Goal: Task Accomplishment & Management: Complete application form

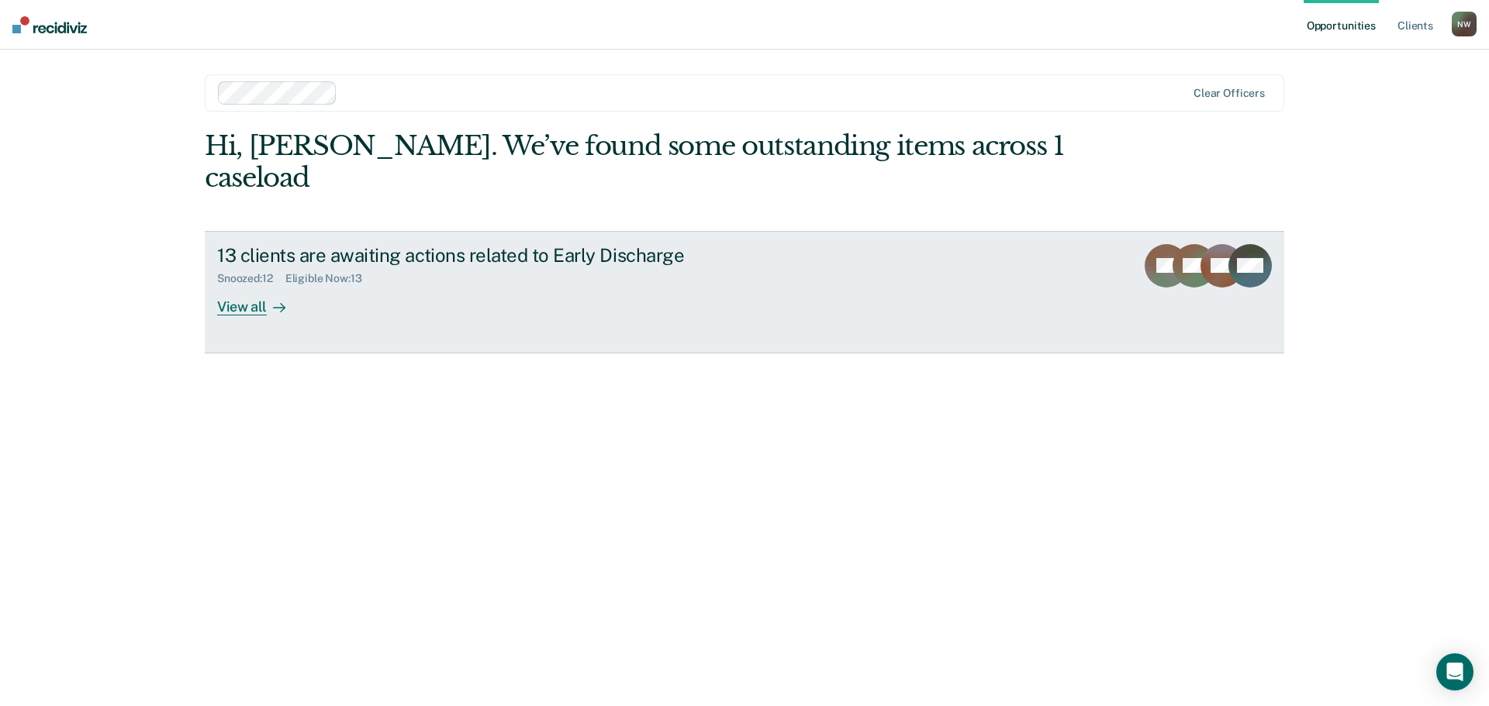
click at [248, 285] on div "View all" at bounding box center [260, 300] width 87 height 30
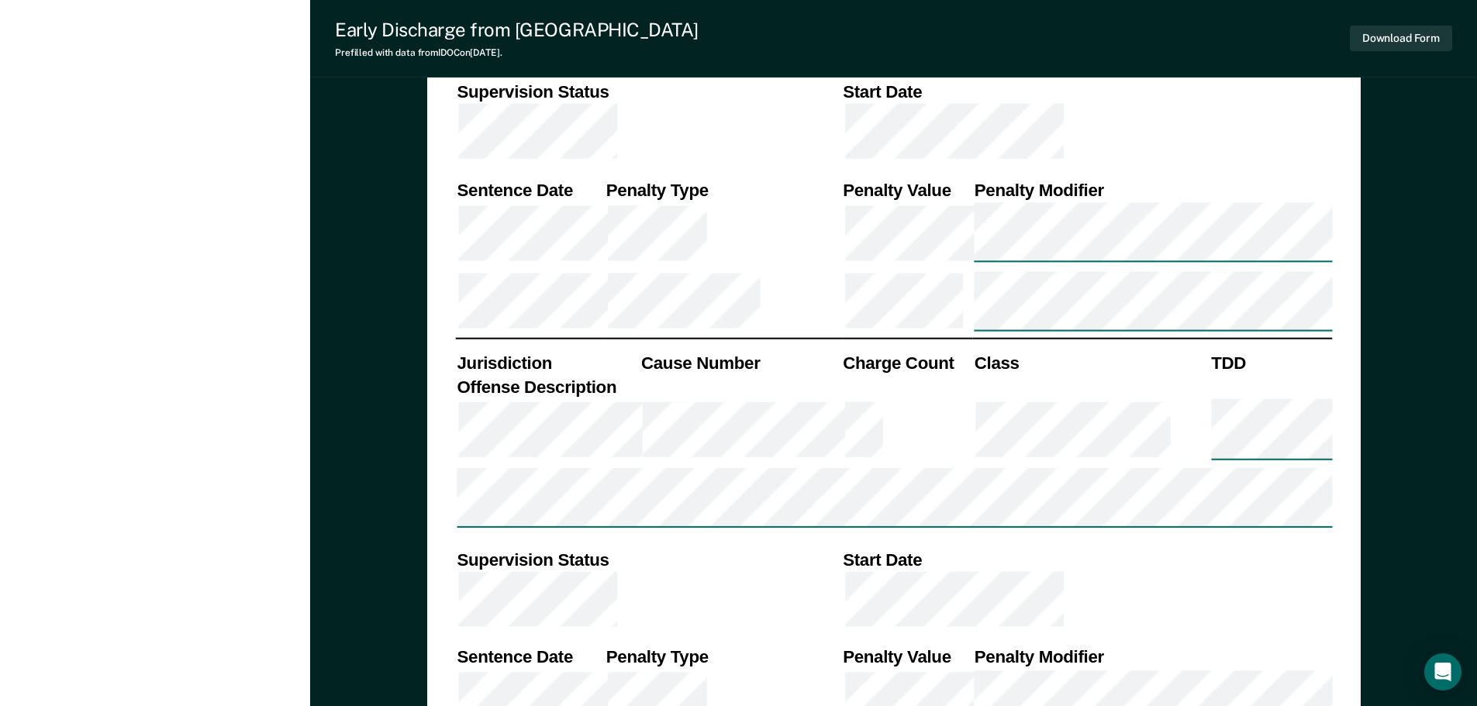
scroll to position [1396, 0]
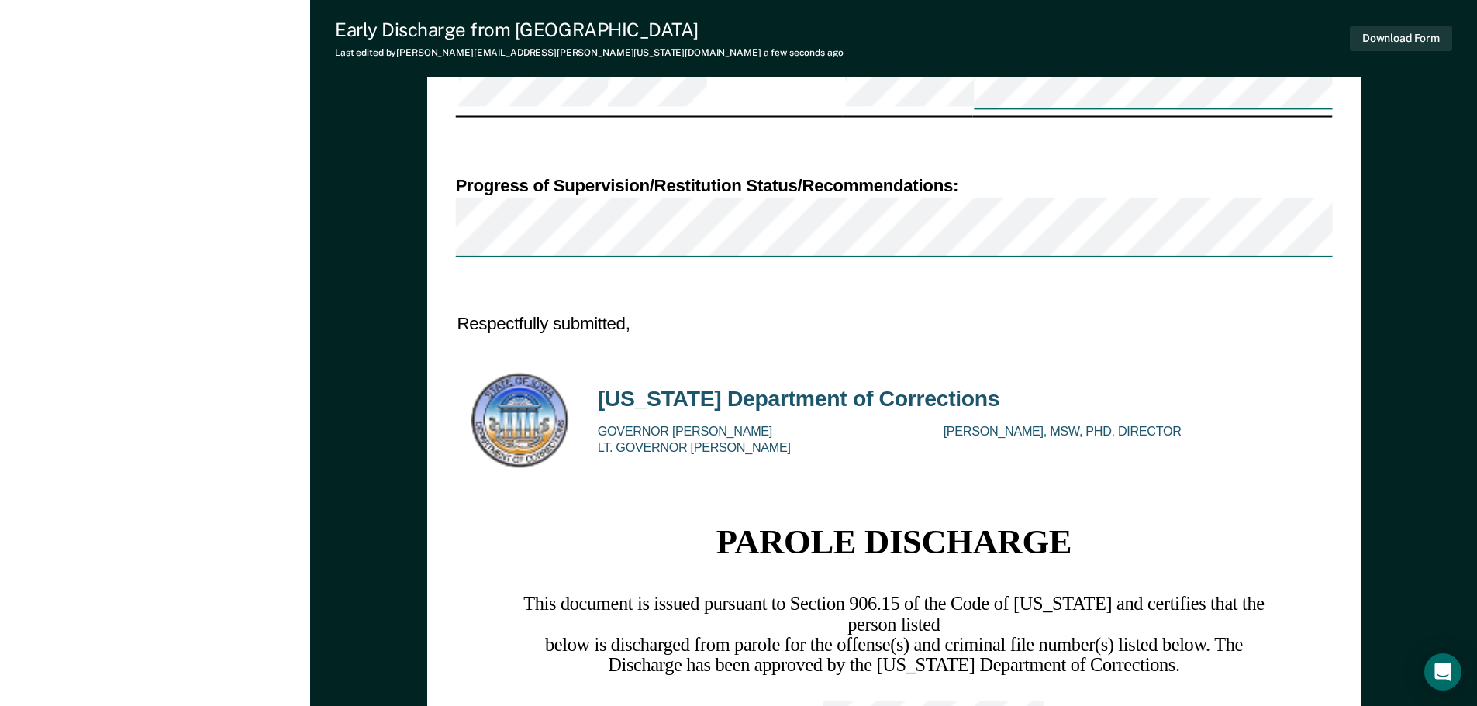
scroll to position [1861, 0]
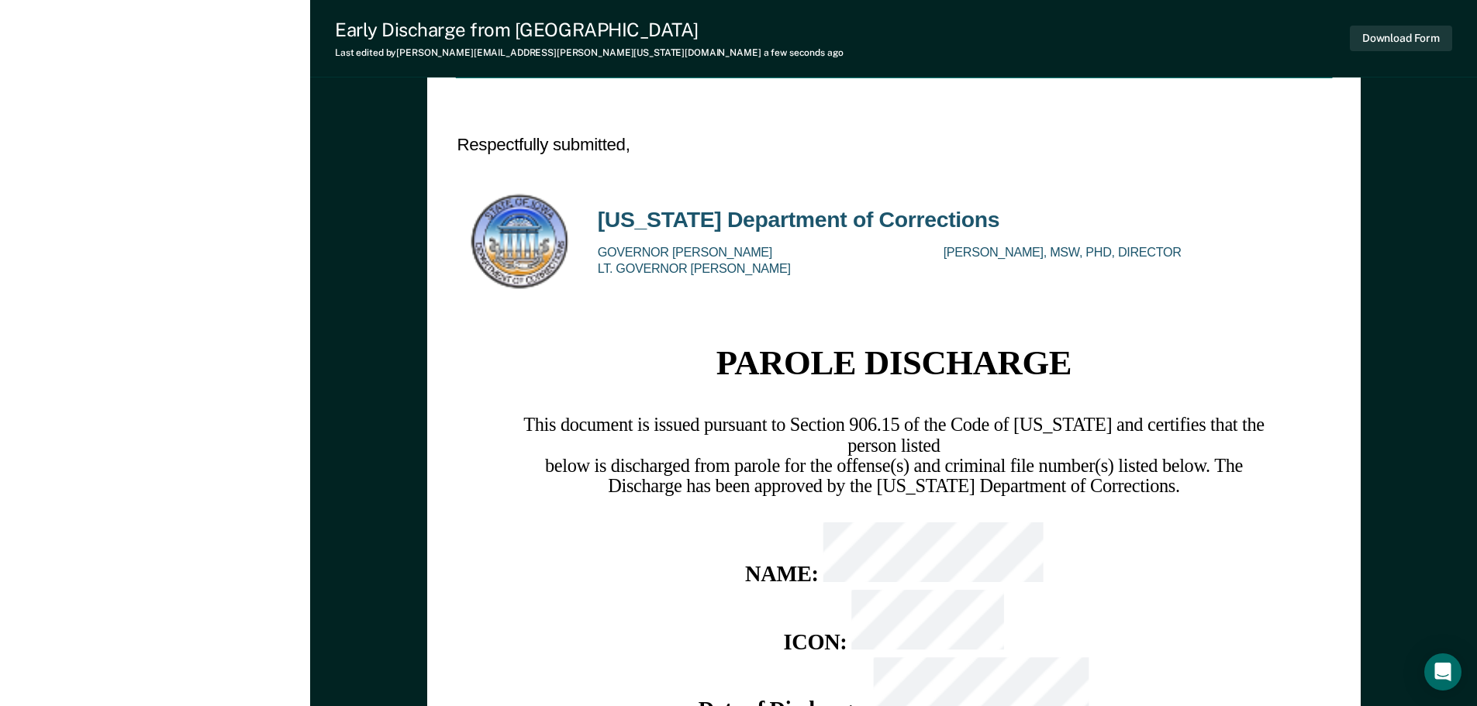
scroll to position [2094, 0]
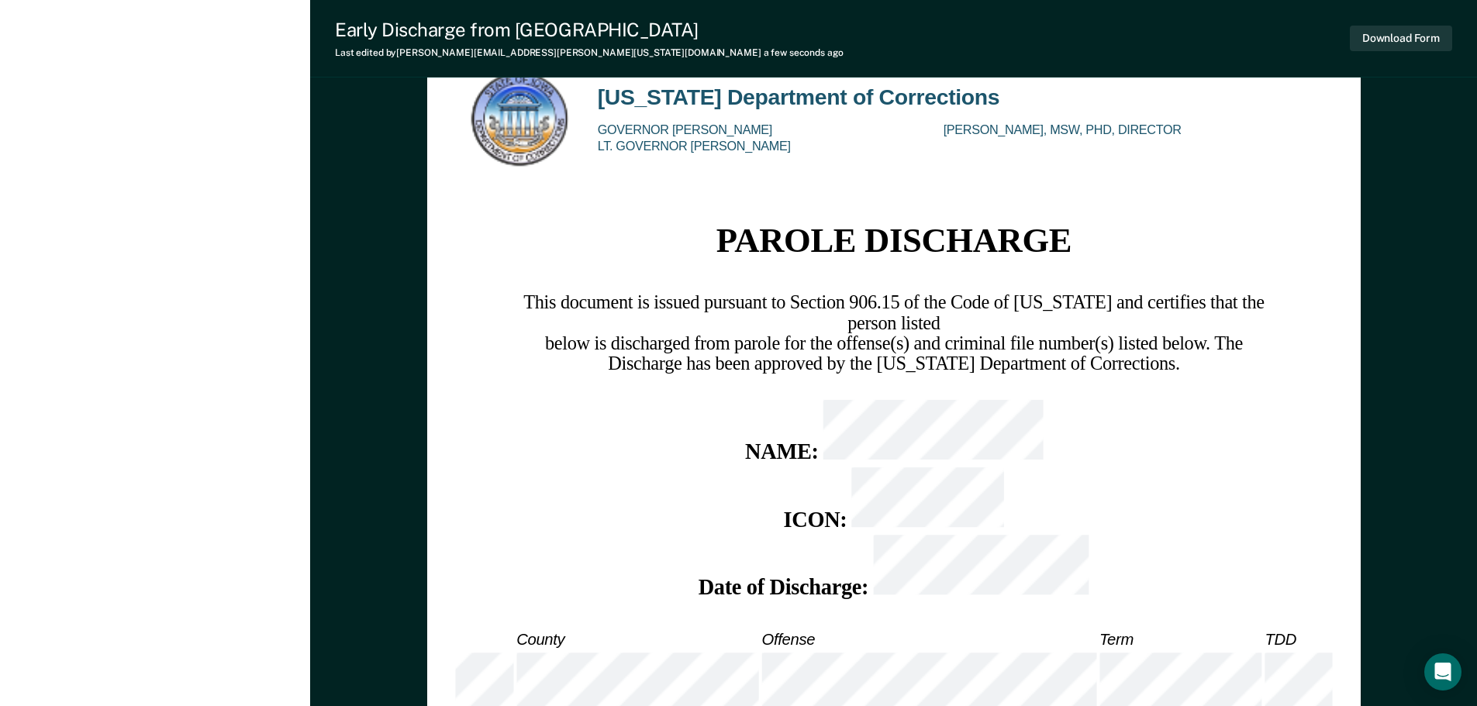
type textarea "x"
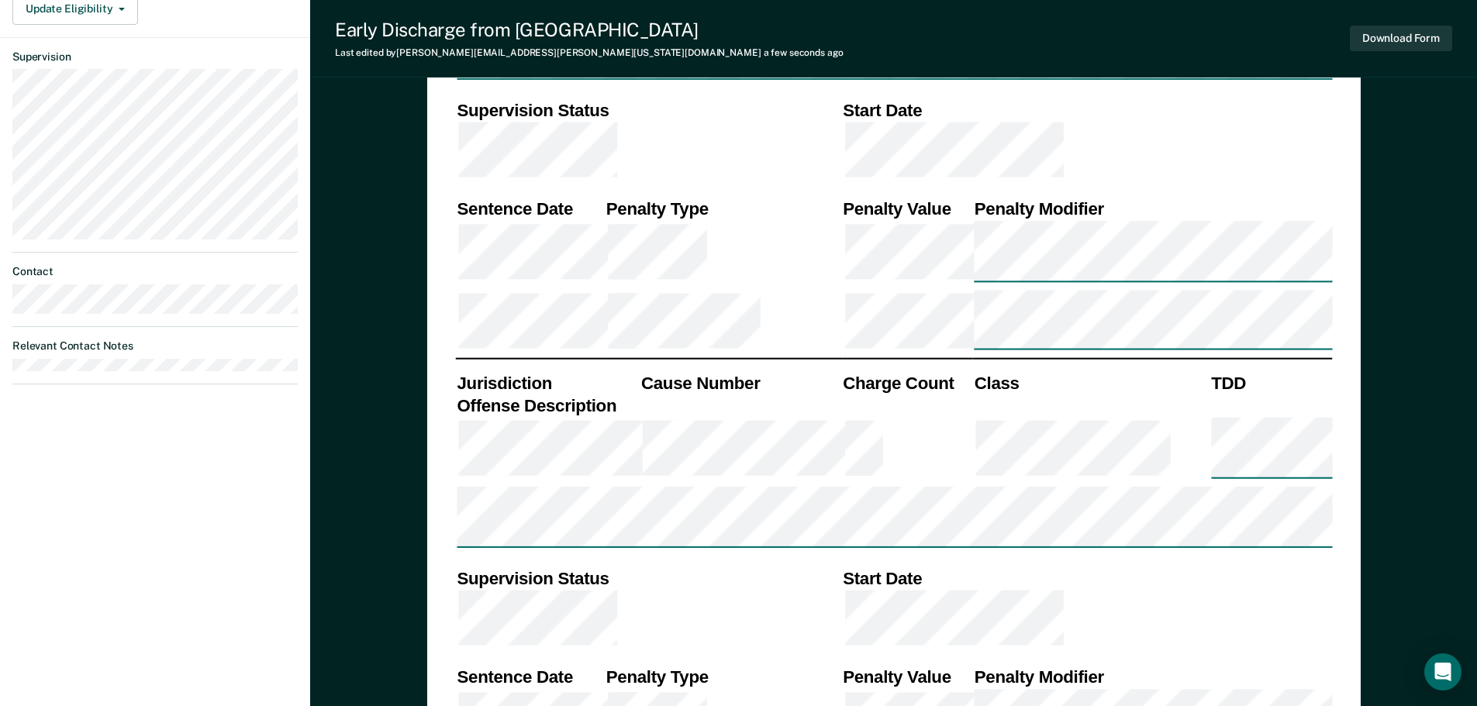
scroll to position [1072, 0]
